Goal: Transaction & Acquisition: Purchase product/service

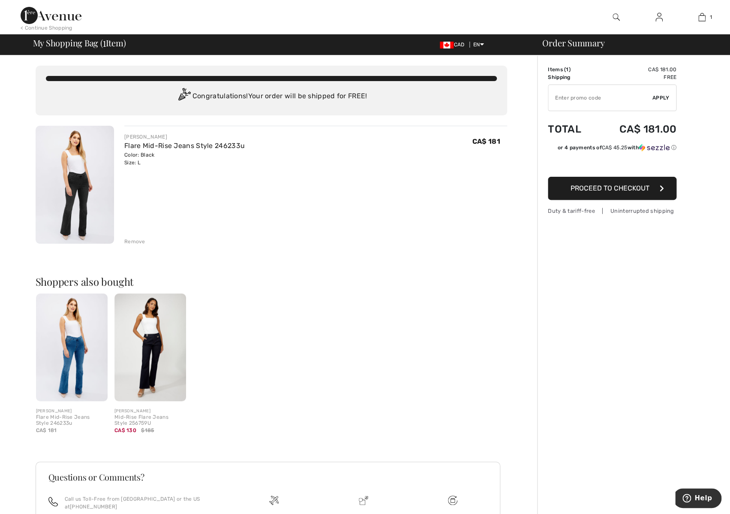
click at [144, 349] on img at bounding box center [150, 347] width 72 height 108
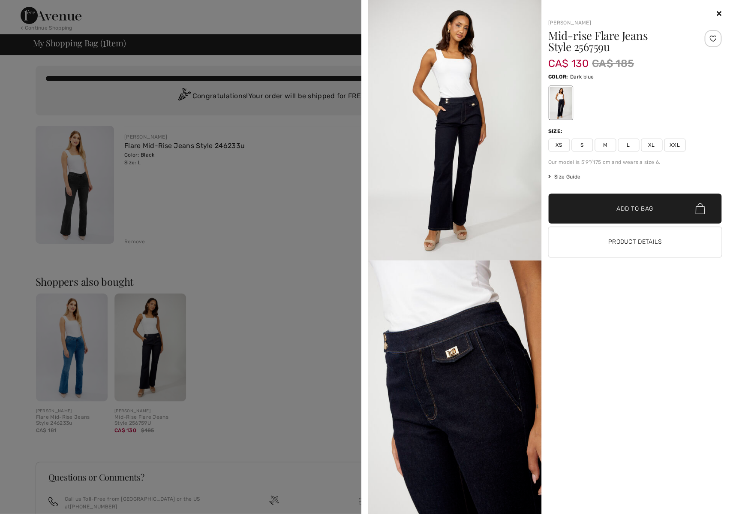
click at [718, 15] on icon at bounding box center [719, 13] width 5 height 7
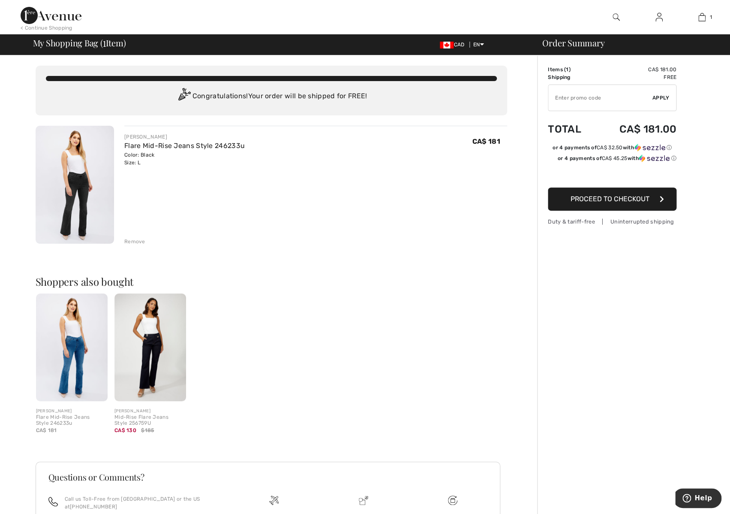
click at [87, 175] on img at bounding box center [75, 185] width 78 height 118
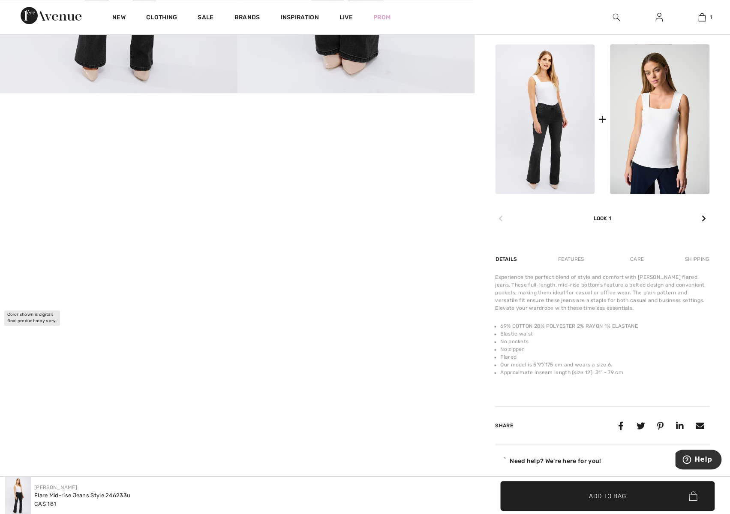
scroll to position [360, 0]
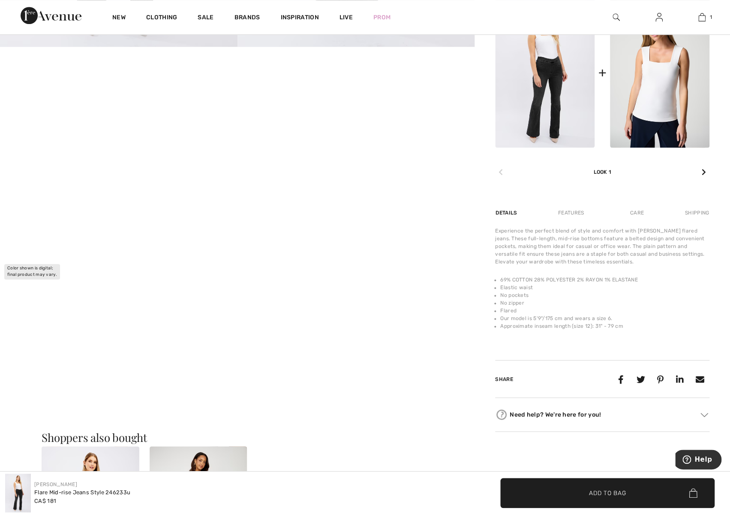
click at [60, 126] on video "Your browser does not support the video tag." at bounding box center [79, 86] width 158 height 79
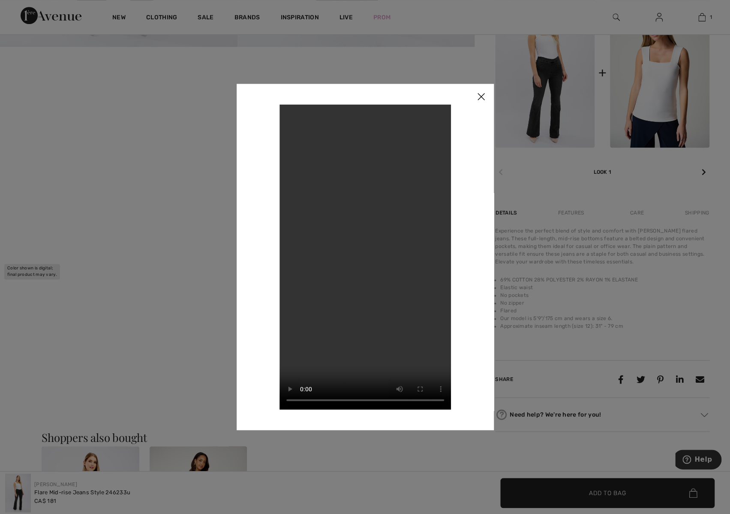
click at [484, 93] on img at bounding box center [481, 97] width 26 height 27
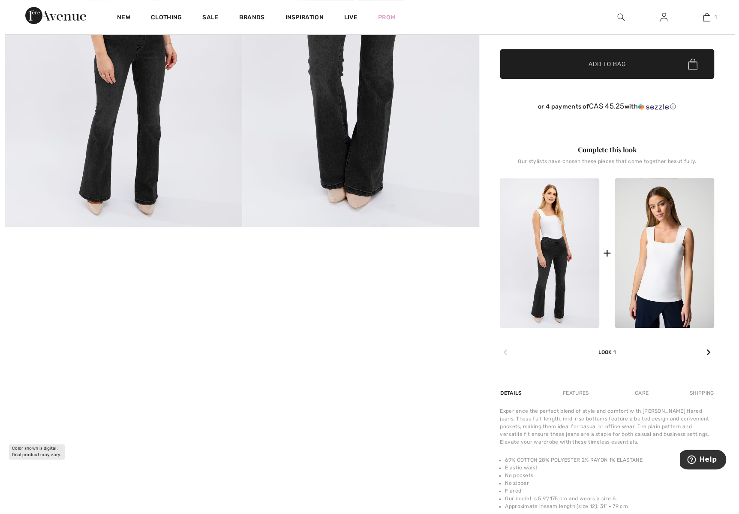
scroll to position [0, 0]
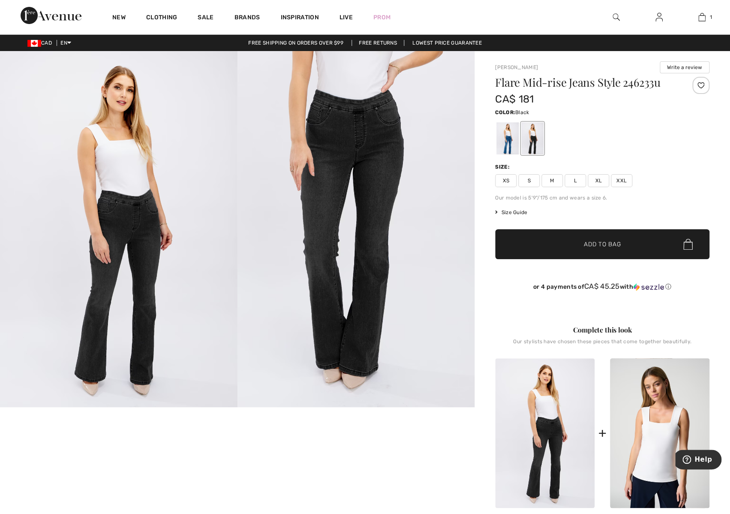
click at [353, 167] on img at bounding box center [355, 229] width 237 height 356
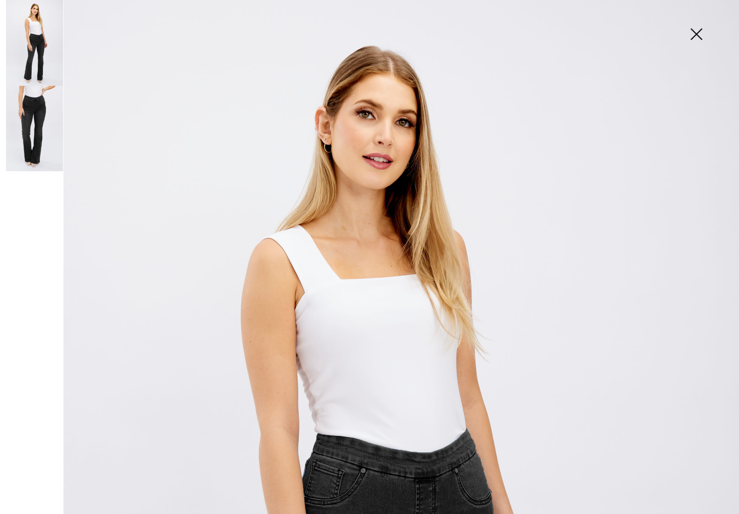
click at [695, 36] on img at bounding box center [696, 35] width 43 height 44
